Goal: Task Accomplishment & Management: Manage account settings

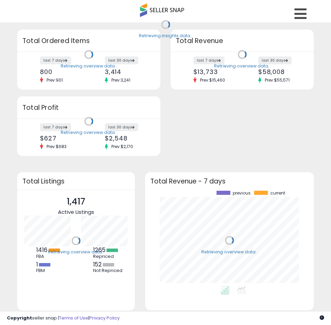
scroll to position [96, 155]
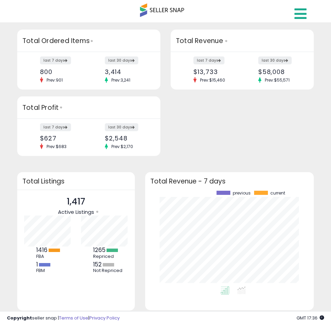
click at [302, 11] on icon at bounding box center [300, 14] width 12 height 14
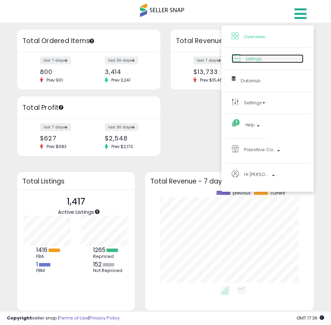
click at [256, 61] on span "Listings" at bounding box center [254, 59] width 16 height 7
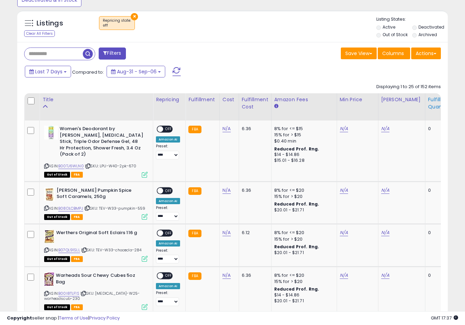
click at [336, 107] on div "Fulfillable Quantity" at bounding box center [440, 103] width 24 height 14
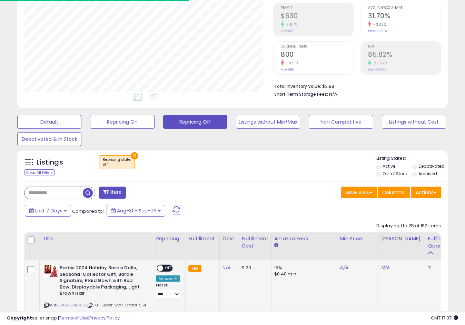
scroll to position [241, 0]
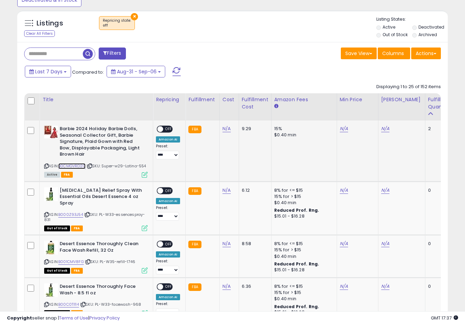
click at [70, 167] on link "B0CMGVRD2G" at bounding box center [71, 166] width 27 height 6
click at [336, 128] on link "N/A" at bounding box center [344, 128] width 8 height 7
type input "*****"
click button "submit" at bounding box center [361, 111] width 12 height 10
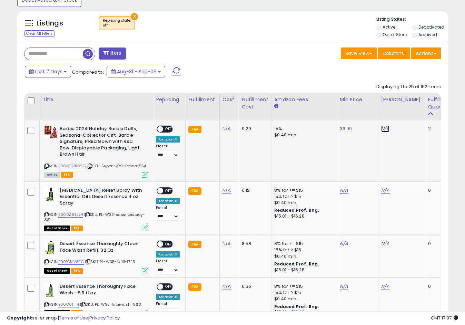
click at [336, 129] on link "N/A" at bounding box center [385, 128] width 8 height 7
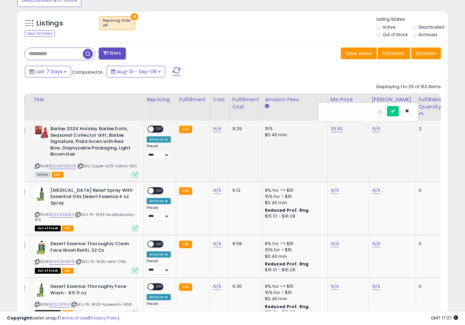
type input "*****"
click button "submit" at bounding box center [393, 111] width 12 height 10
click at [158, 129] on span "OFF" at bounding box center [159, 130] width 11 height 6
